Goal: Task Accomplishment & Management: Manage account settings

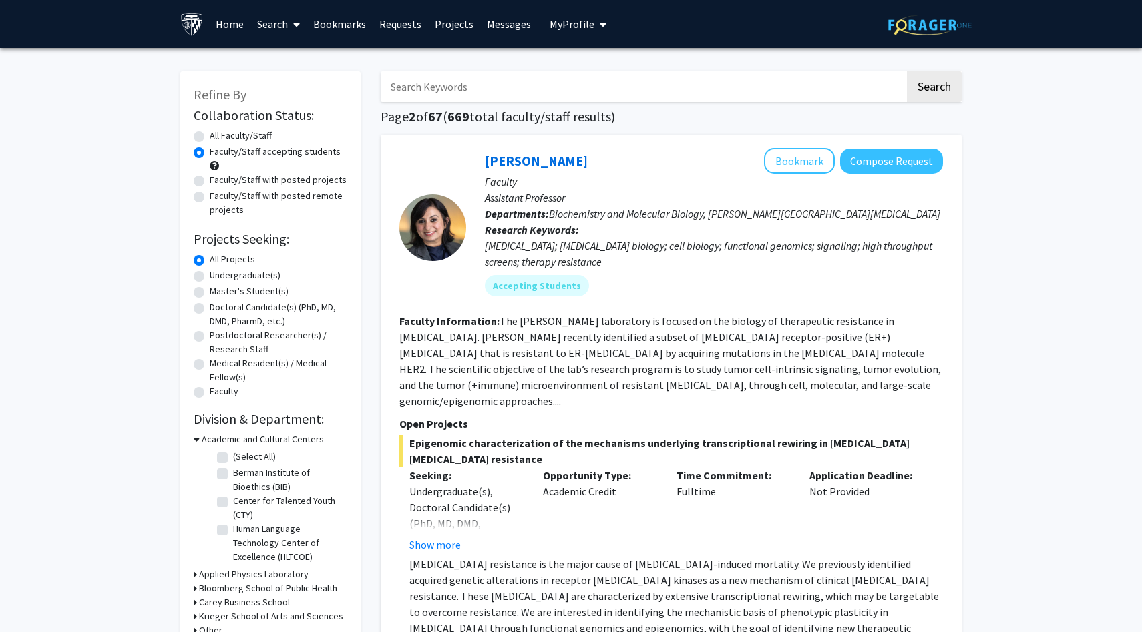
click at [586, 31] on button "My Profile" at bounding box center [578, 24] width 65 height 48
click at [611, 79] on span "View Profile" at bounding box center [632, 76] width 81 height 15
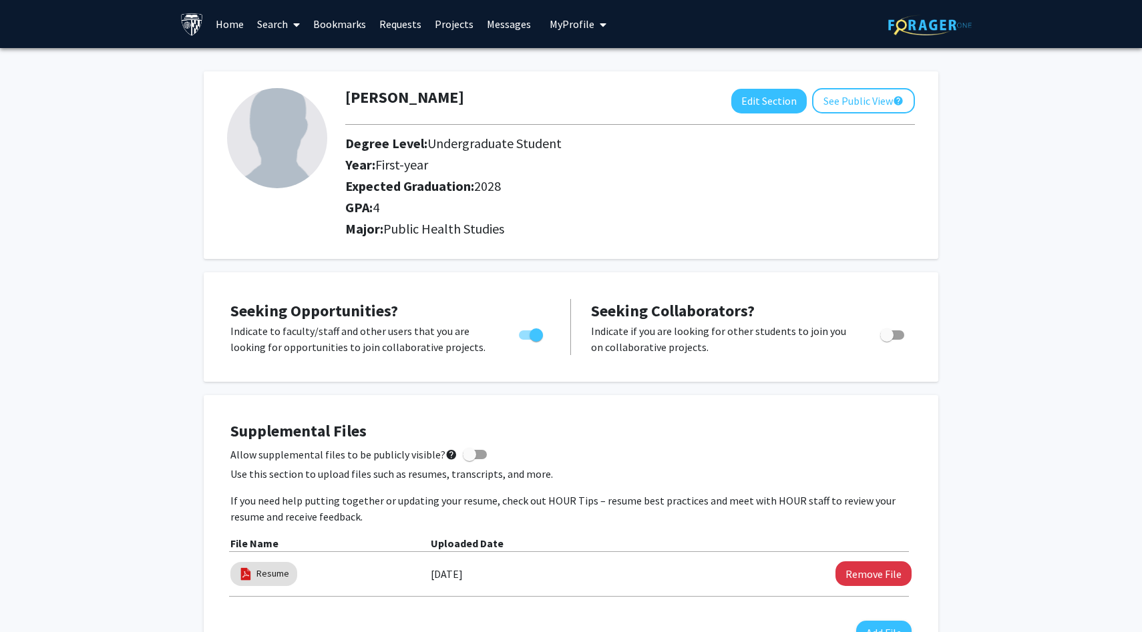
click at [594, 25] on span "My profile dropdown to access profile and logout" at bounding box center [600, 24] width 12 height 47
click at [584, 106] on link "Account Settings" at bounding box center [619, 103] width 120 height 16
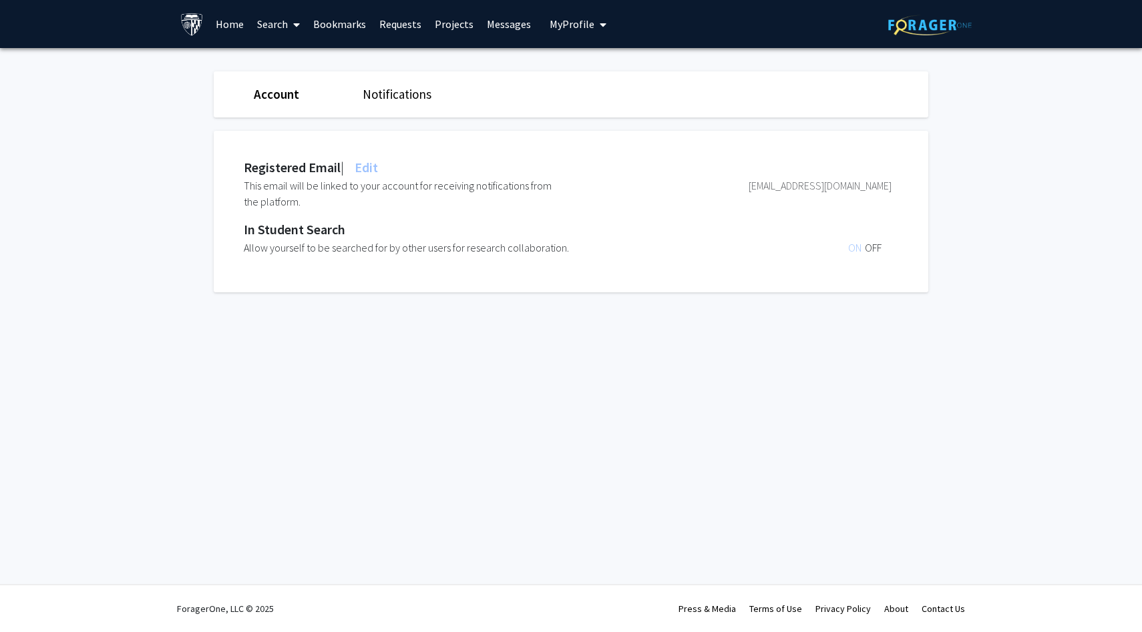
click at [411, 98] on link "Notifications" at bounding box center [397, 94] width 69 height 16
click at [858, 186] on span "ON" at bounding box center [856, 185] width 17 height 13
